Goal: Browse casually: Explore the website without a specific task or goal

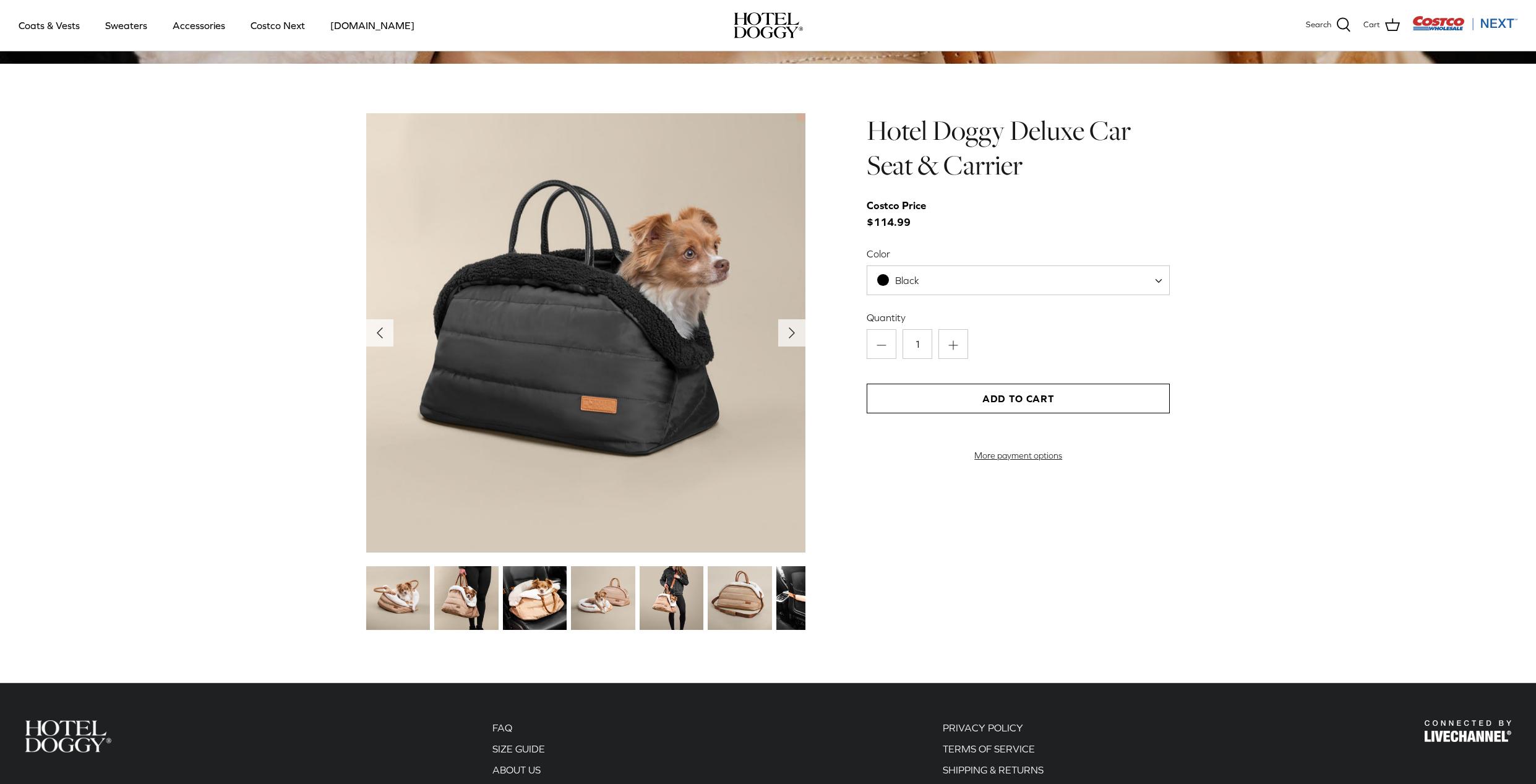
scroll to position [1361, 0]
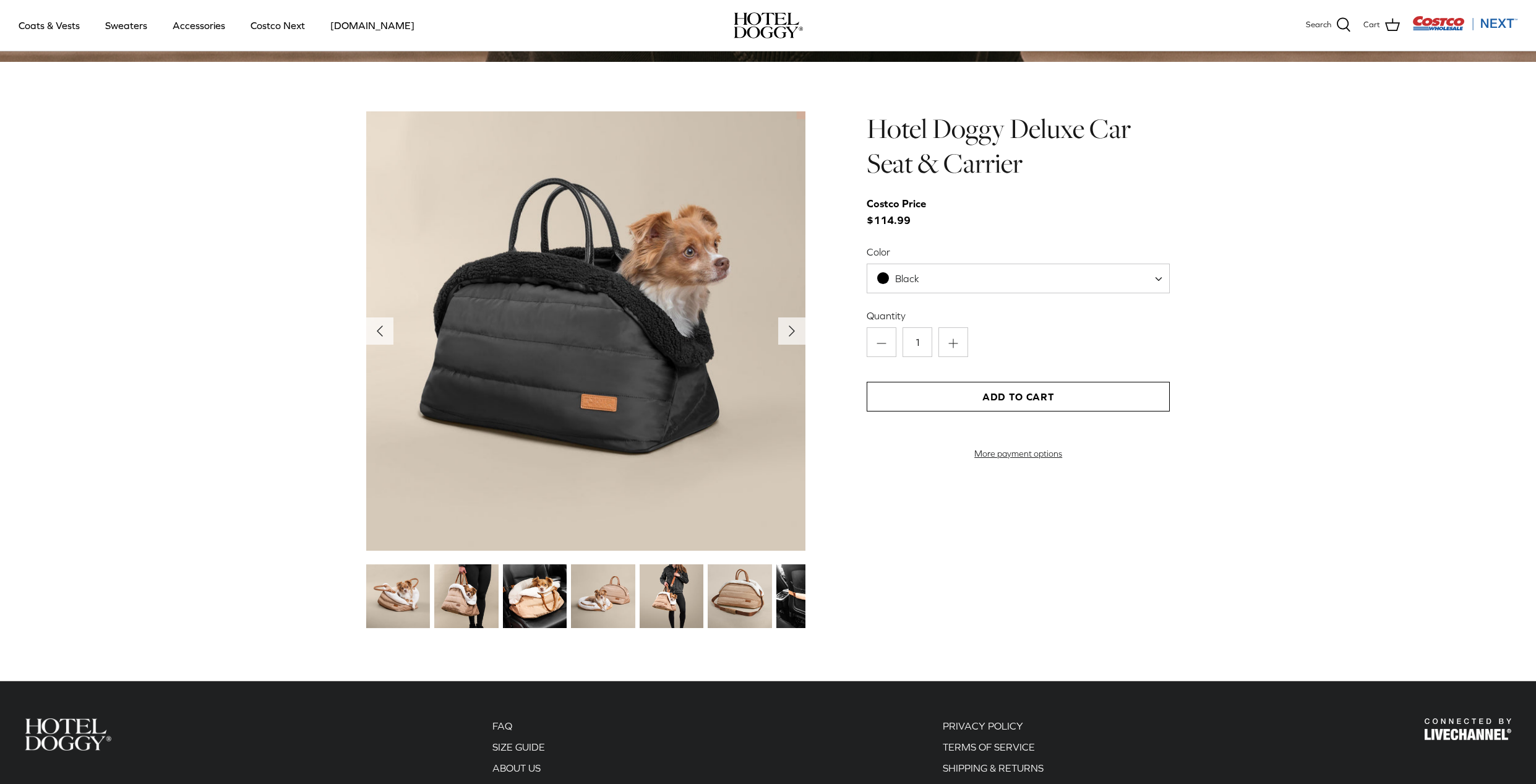
click at [599, 405] on img at bounding box center [585, 330] width 439 height 439
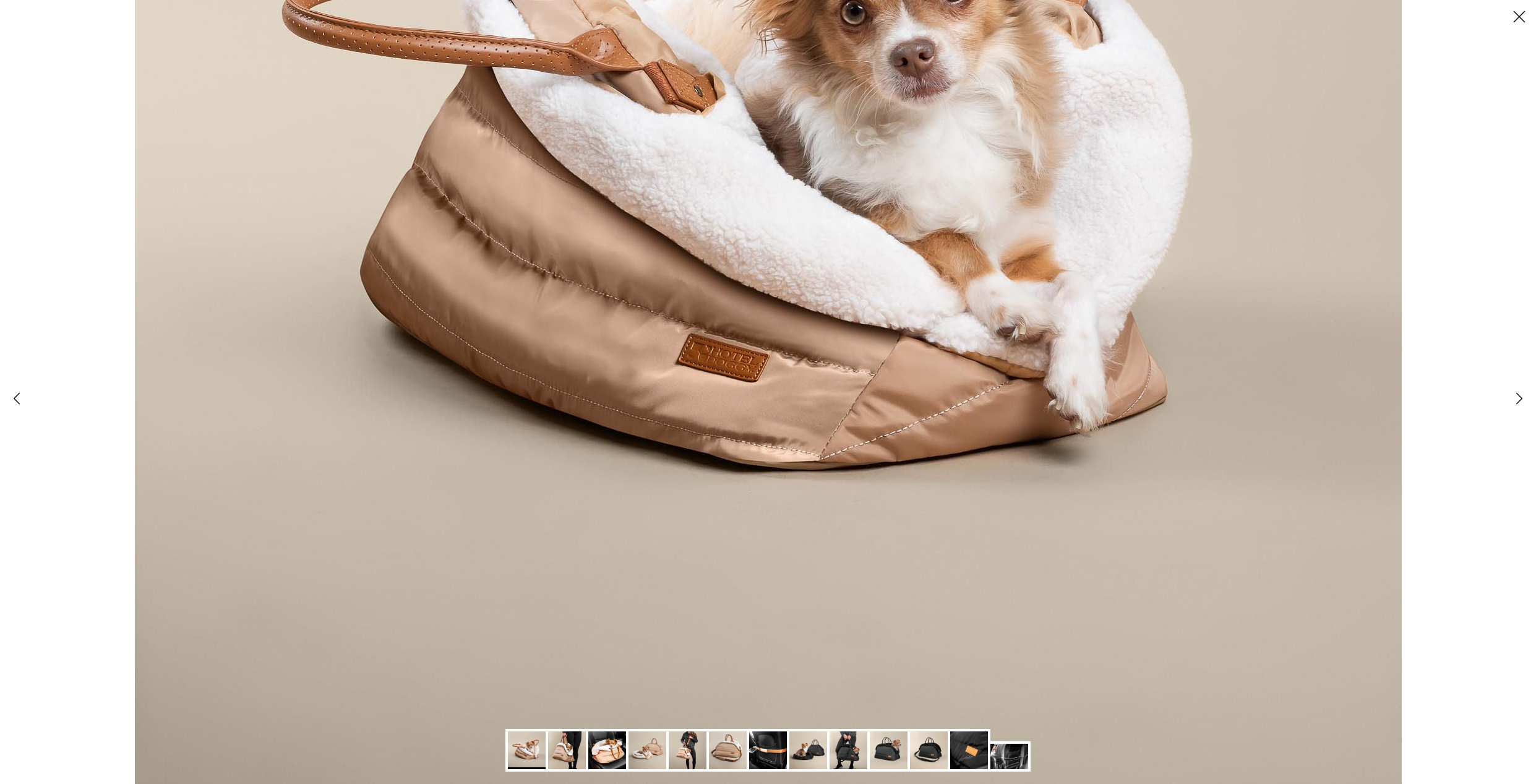
click at [767, 753] on img at bounding box center [768, 750] width 38 height 38
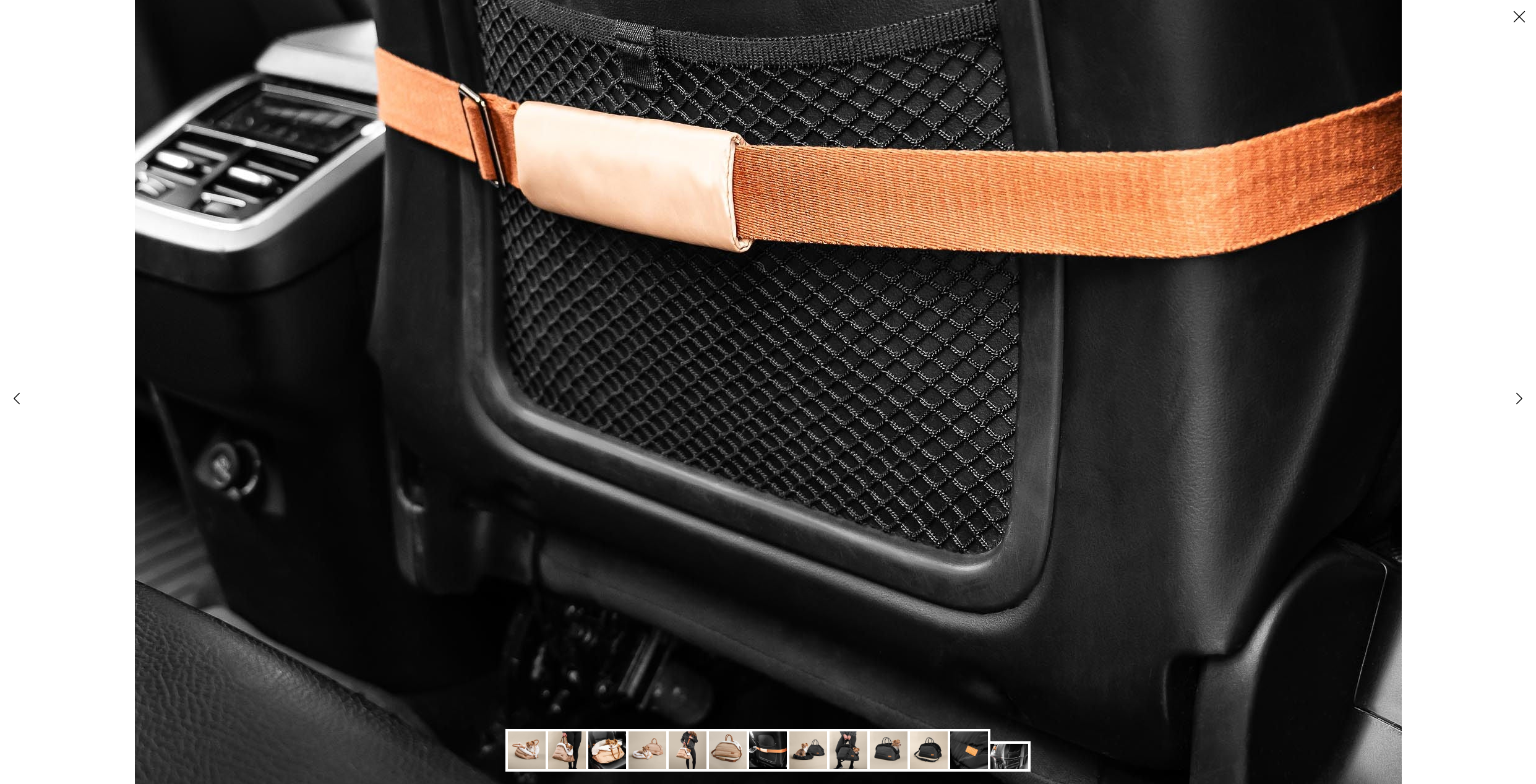
click at [812, 751] on img at bounding box center [808, 750] width 38 height 38
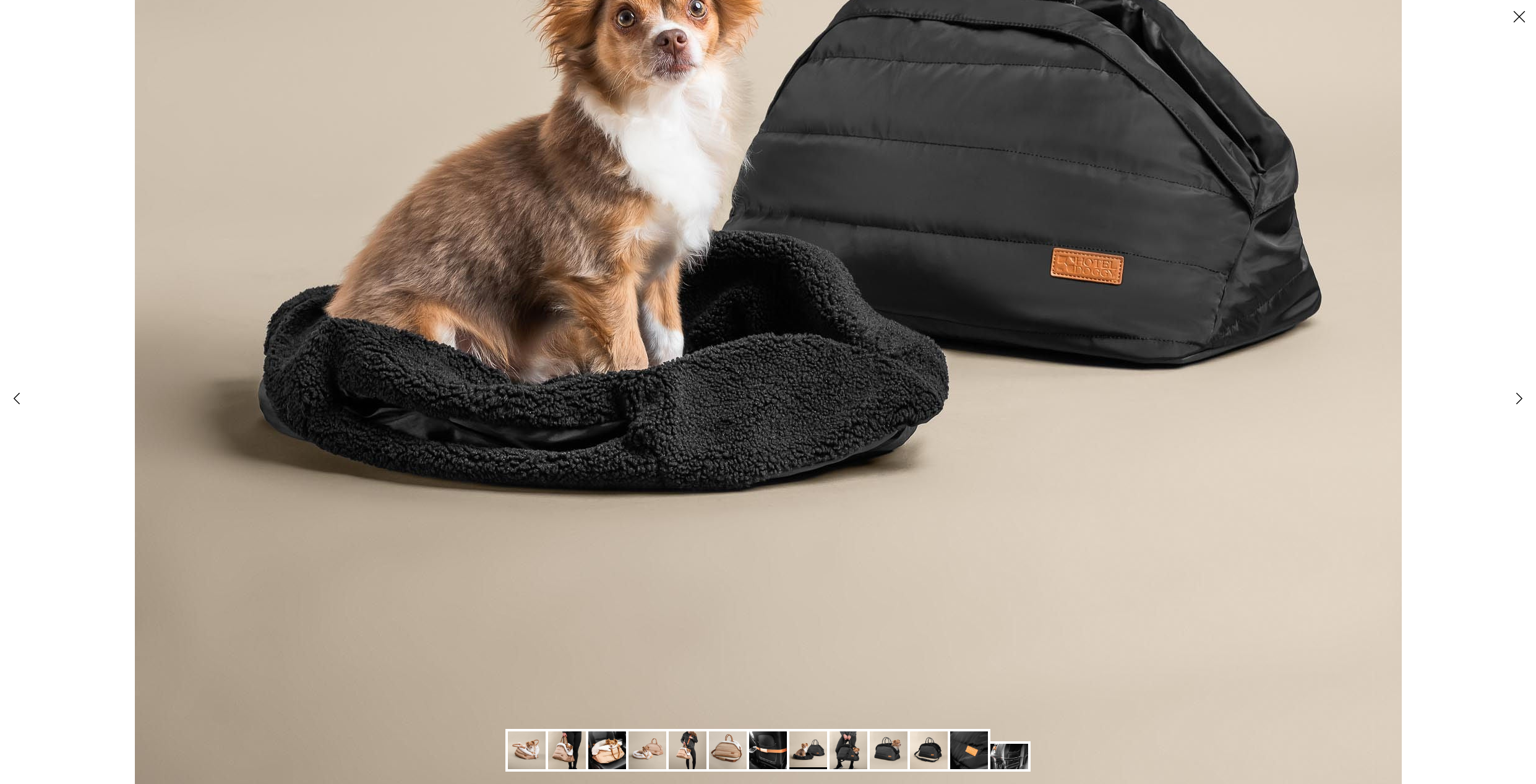
click at [844, 751] on img at bounding box center [848, 750] width 38 height 38
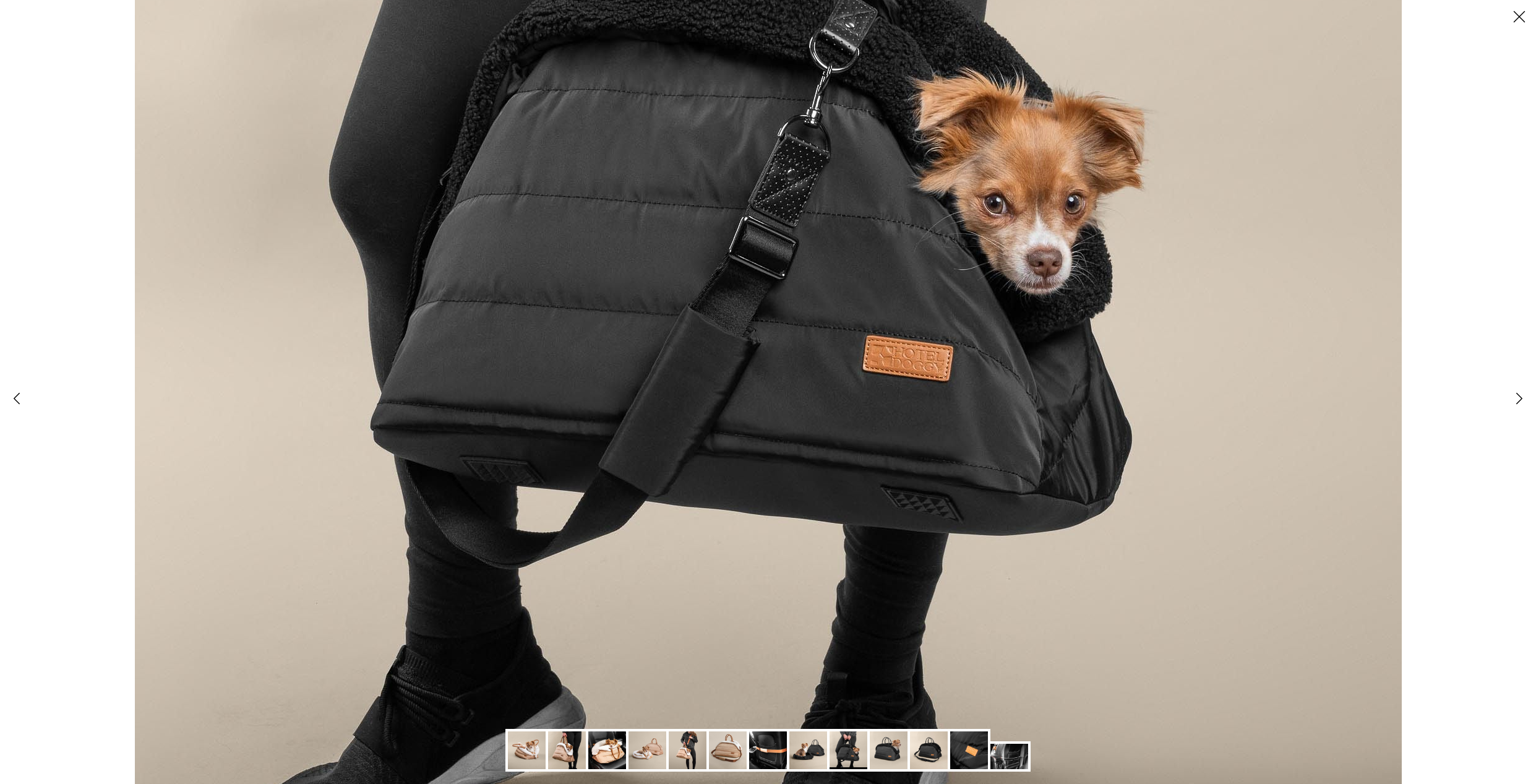
click at [892, 754] on img at bounding box center [889, 750] width 38 height 38
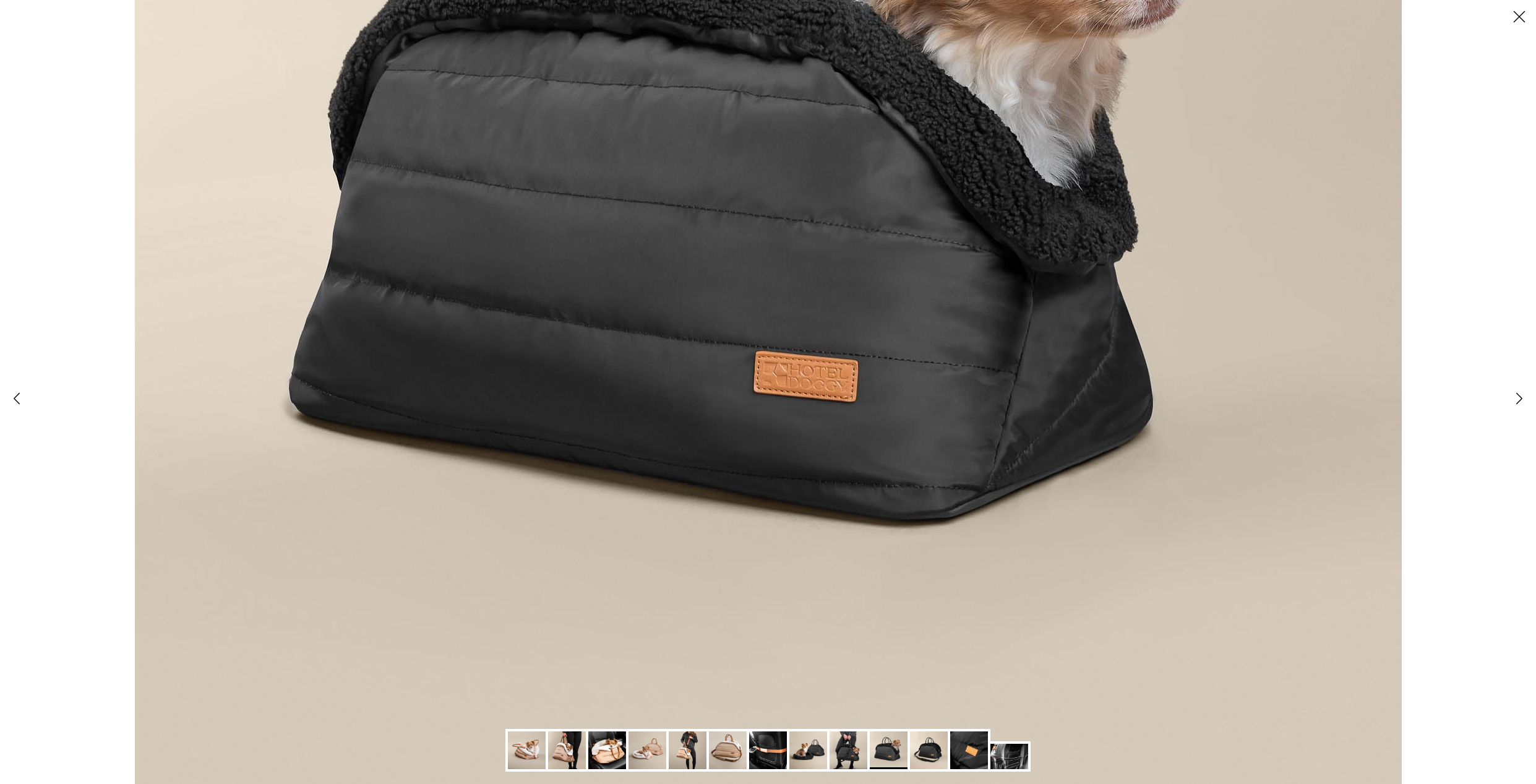
click at [930, 753] on img at bounding box center [929, 750] width 38 height 38
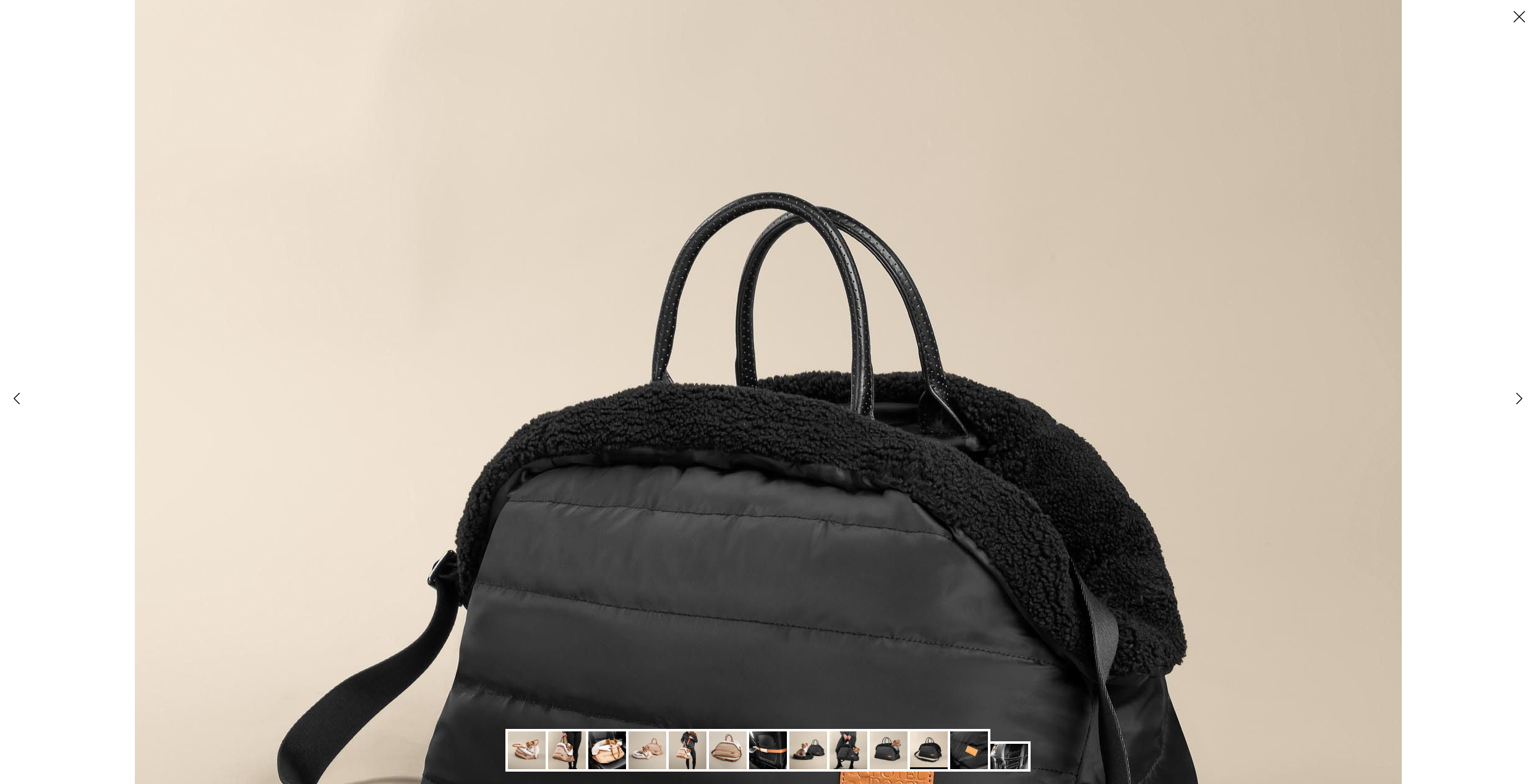
click at [1523, 13] on line at bounding box center [1520, 16] width 10 height 10
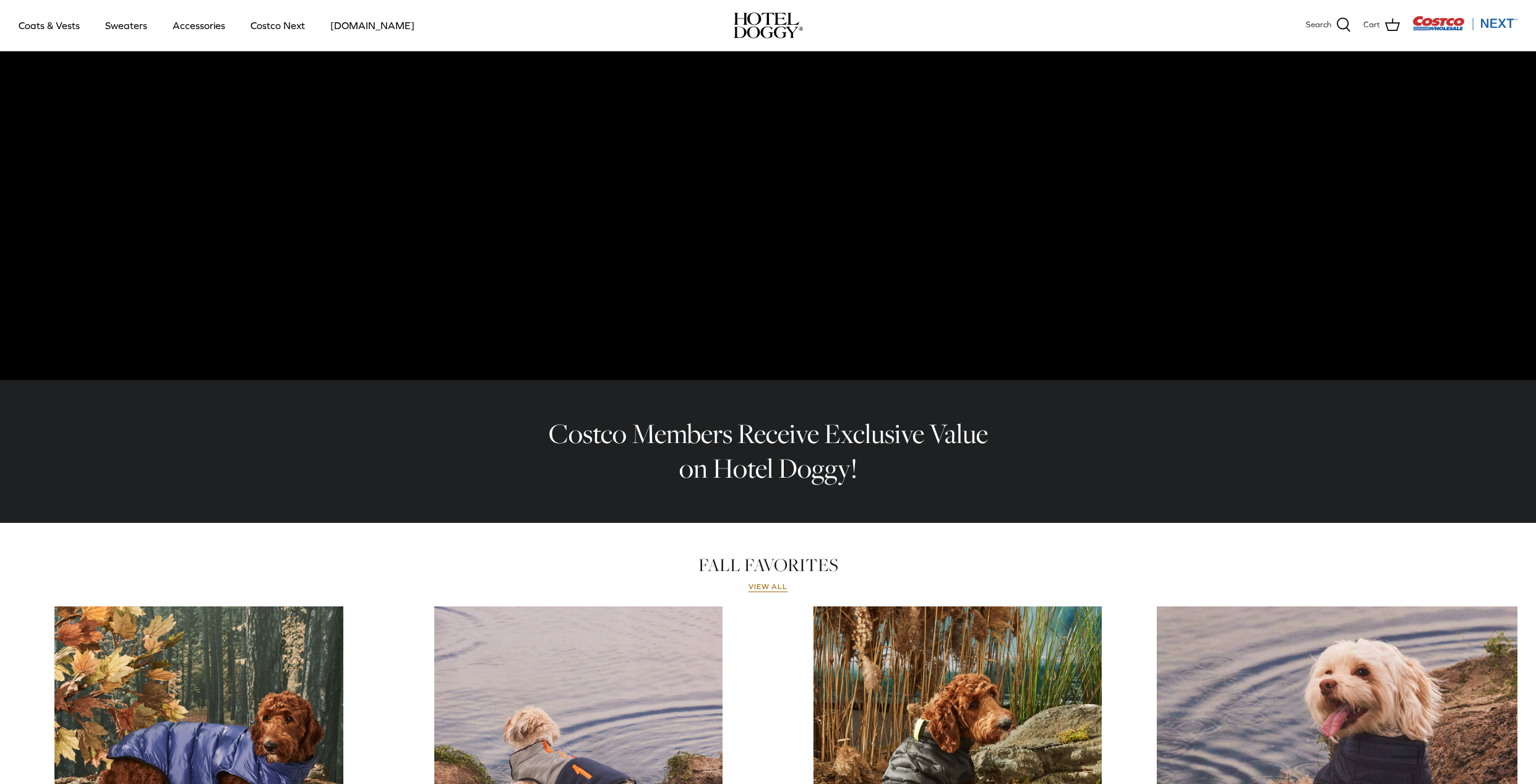
scroll to position [465, 0]
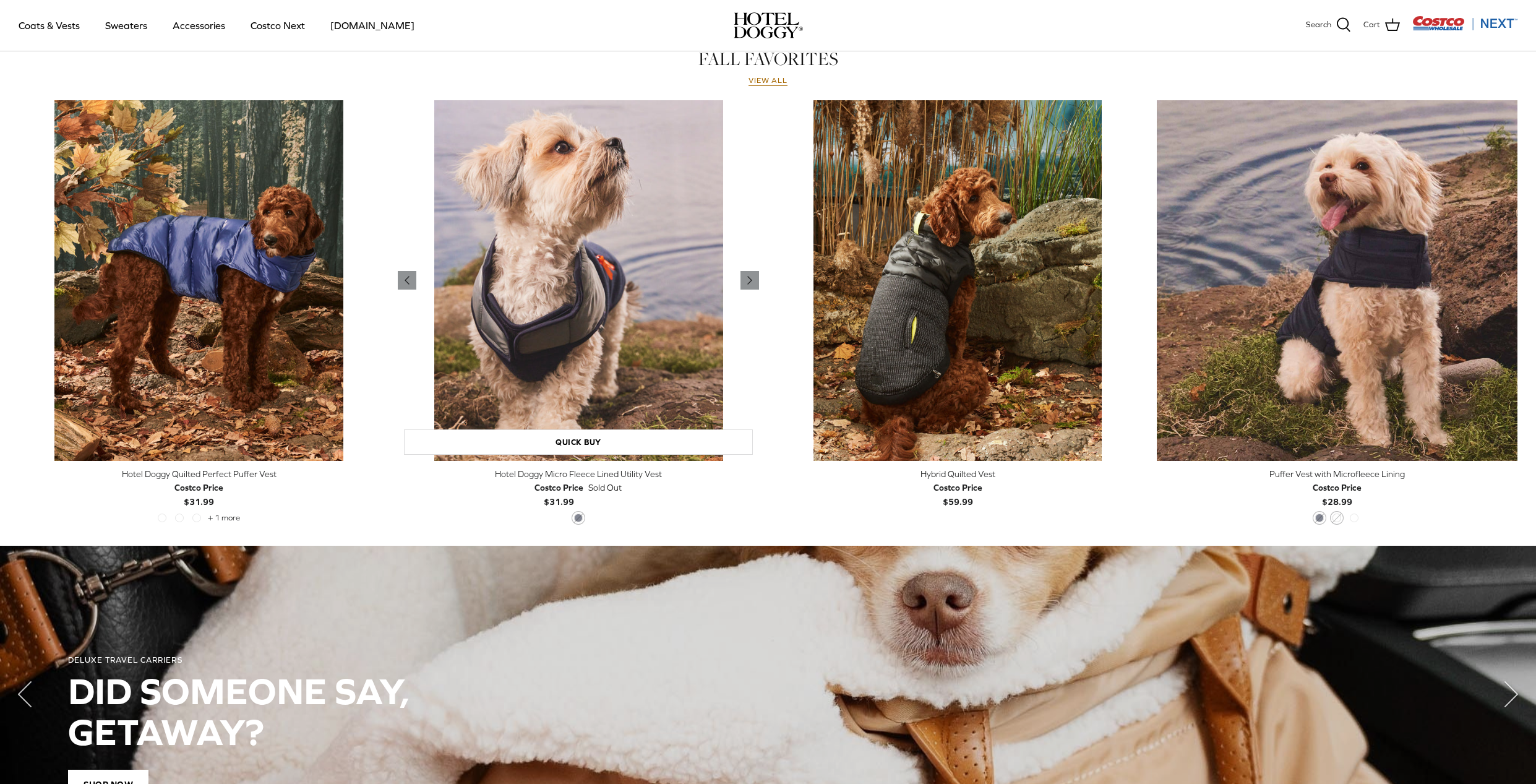
scroll to position [650, 0]
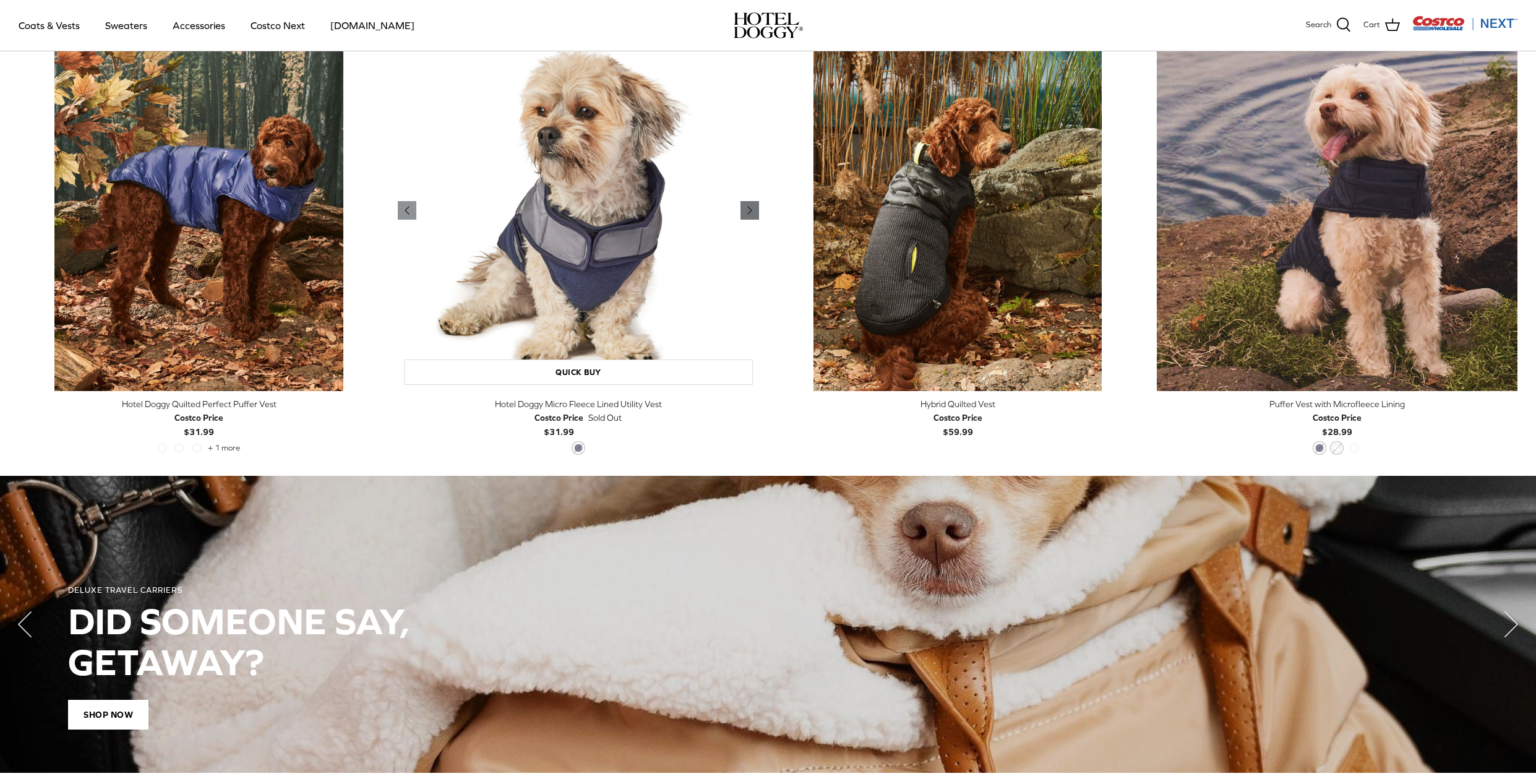
click at [750, 214] on icon "Right" at bounding box center [750, 210] width 15 height 15
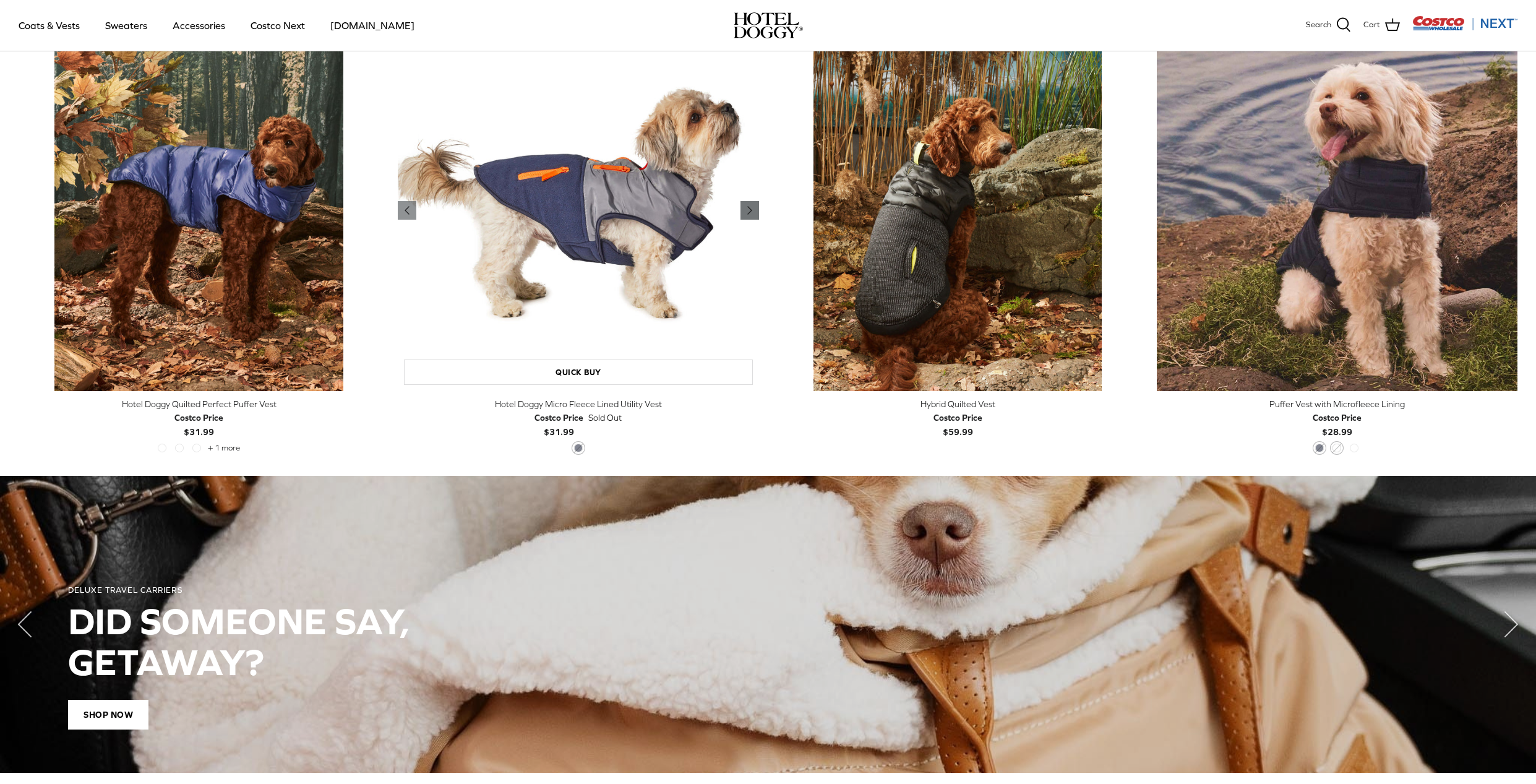
click at [752, 210] on icon "Right" at bounding box center [750, 210] width 15 height 15
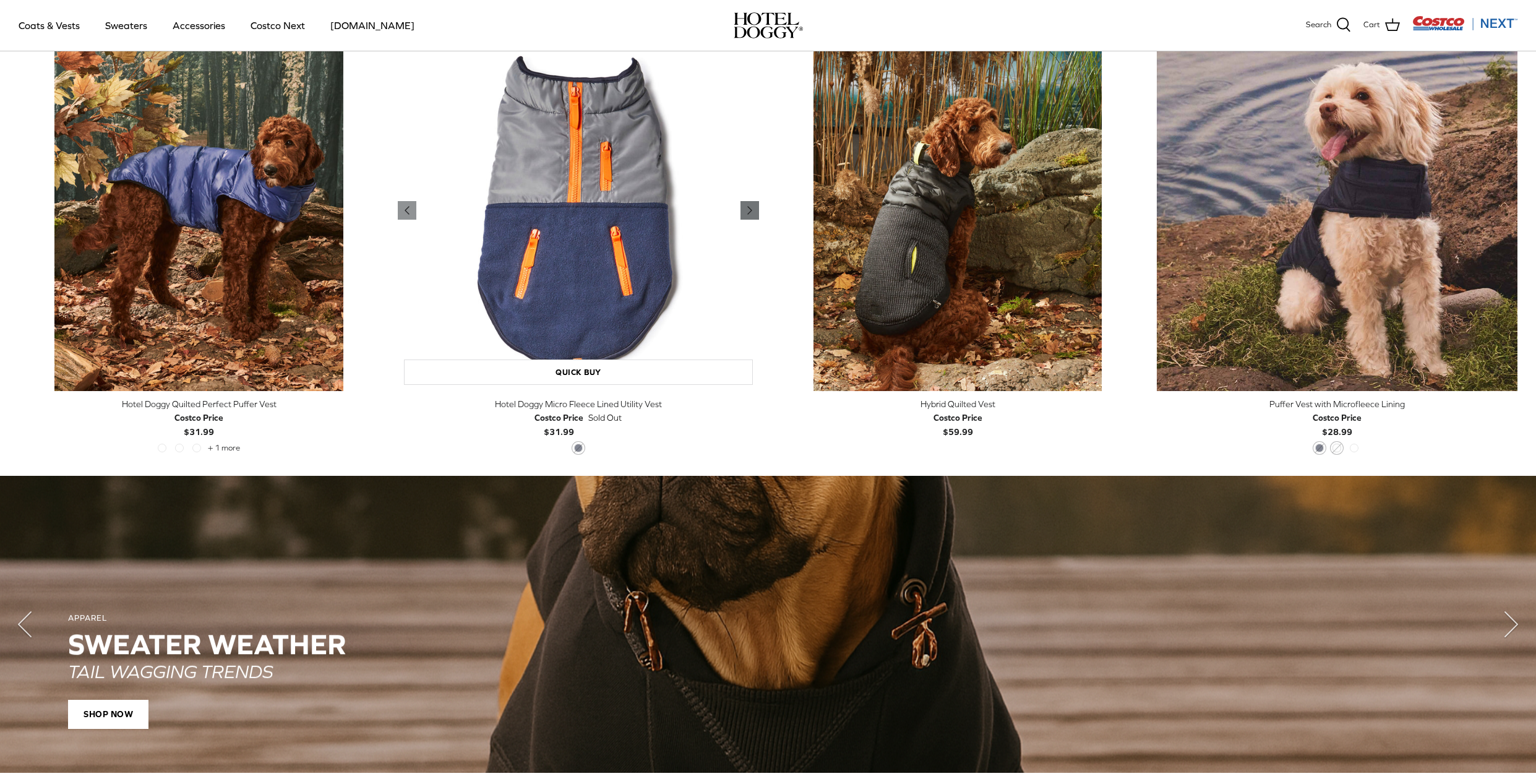
click at [752, 210] on icon "Right" at bounding box center [750, 210] width 15 height 15
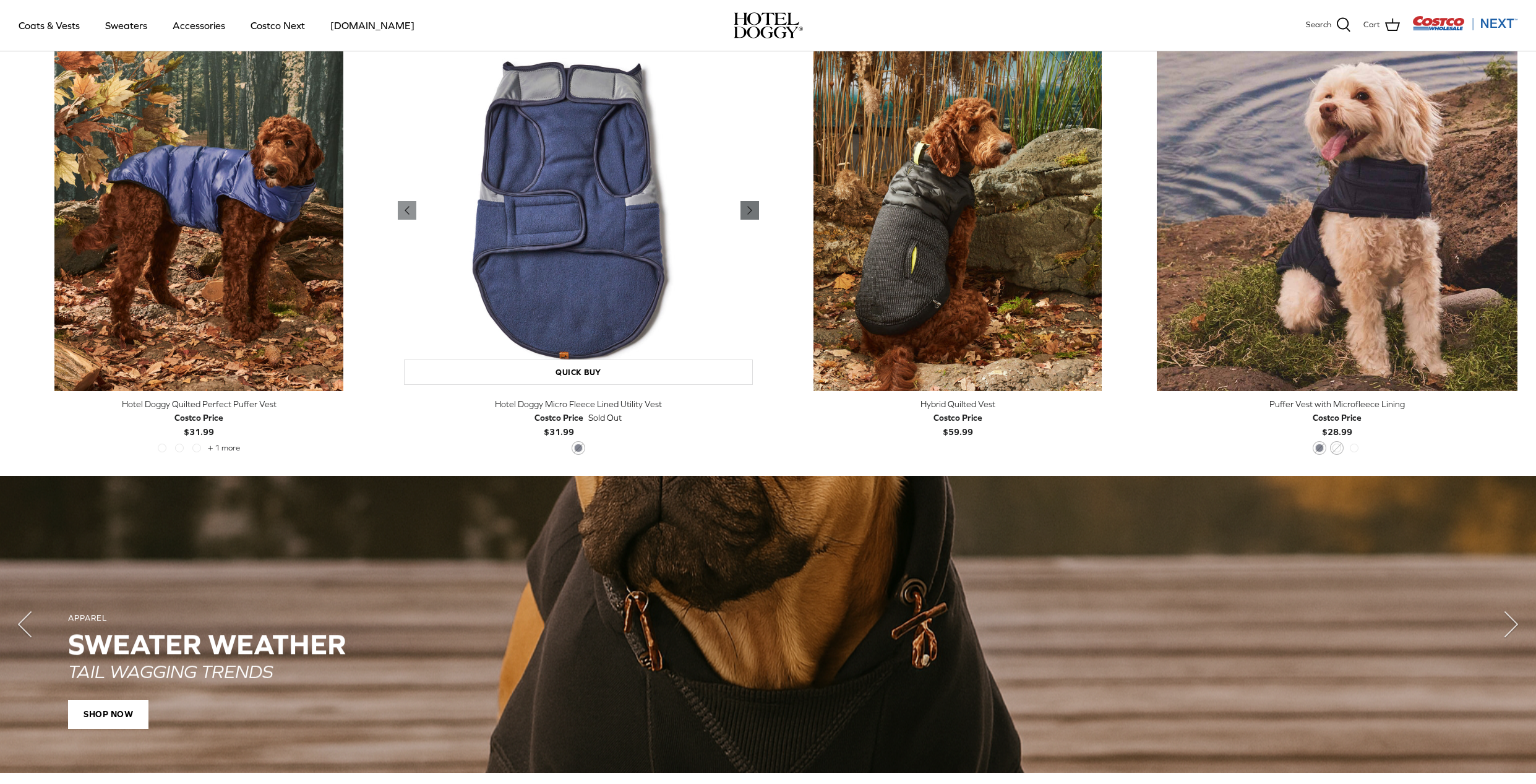
click at [752, 210] on icon "Right" at bounding box center [750, 210] width 15 height 15
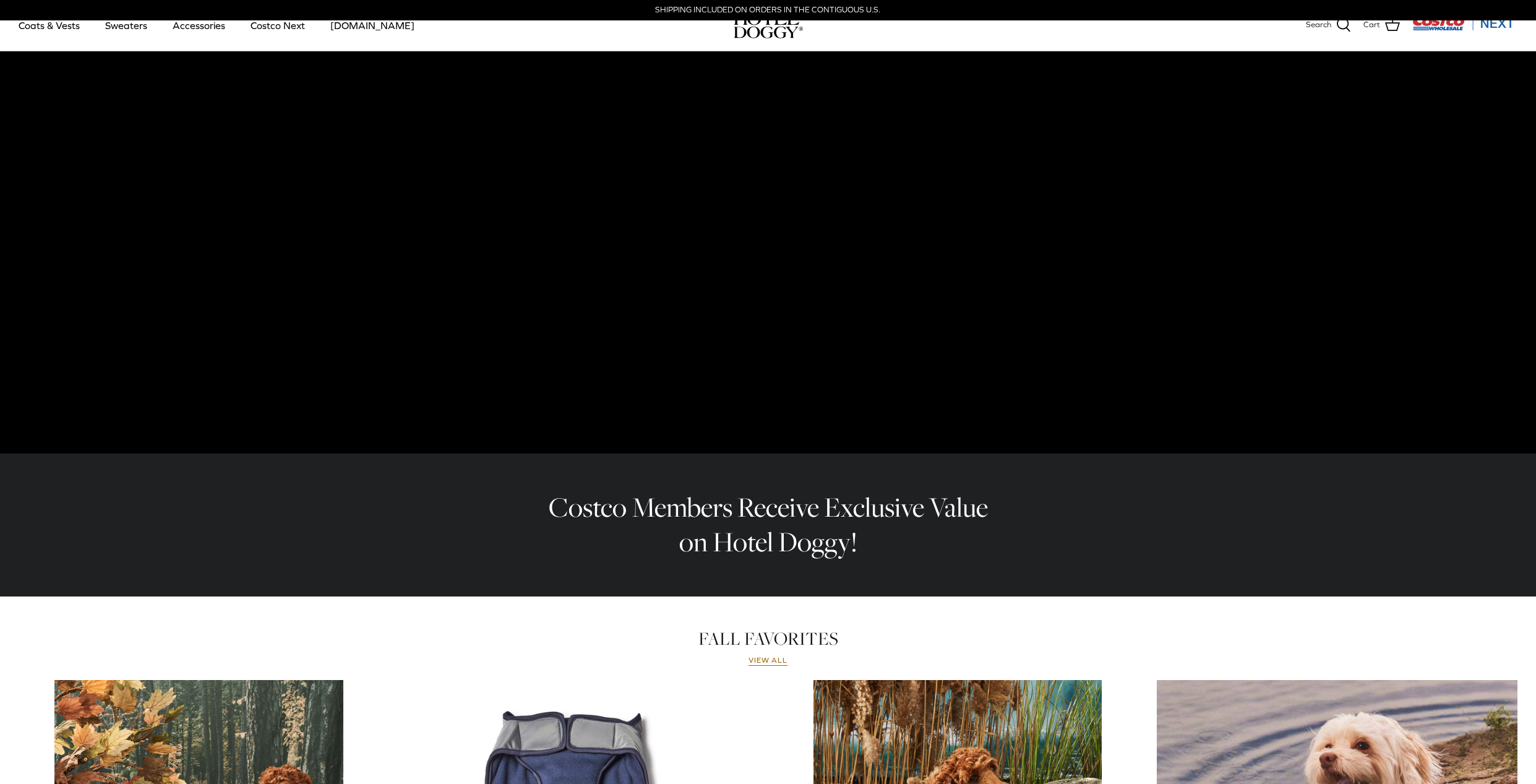
scroll to position [0, 0]
